Goal: Find specific page/section: Find specific page/section

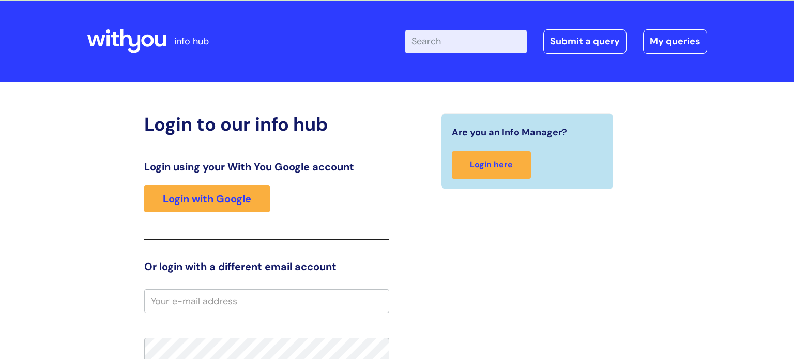
scroll to position [37, 0]
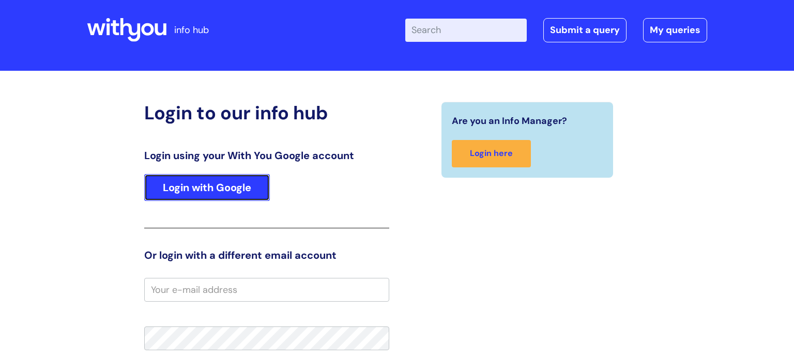
click at [221, 180] on link "Login with Google" at bounding box center [207, 187] width 126 height 27
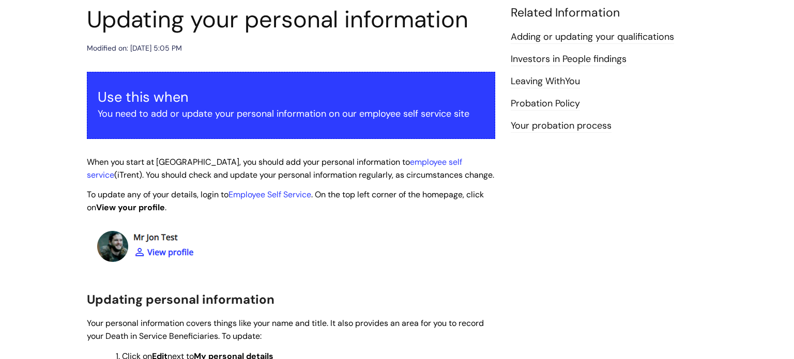
scroll to position [122, 0]
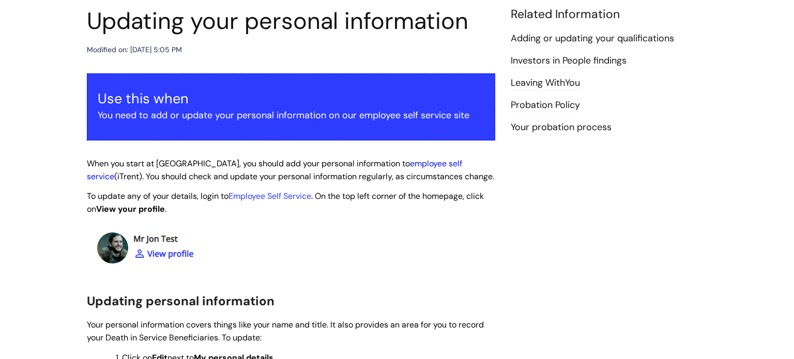
click at [394, 165] on link "employee self service" at bounding box center [274, 170] width 375 height 24
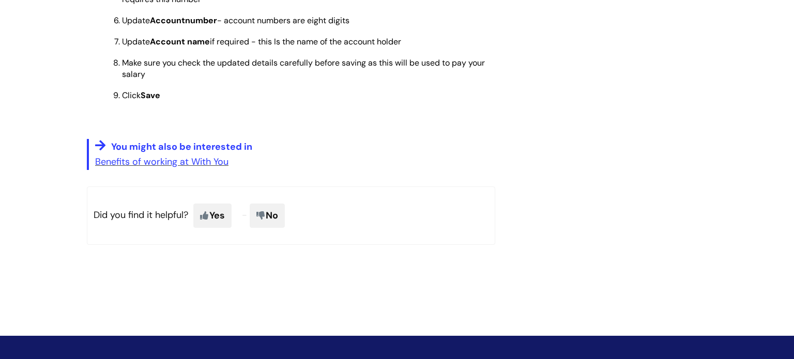
scroll to position [2903, 0]
